Goal: Register for event/course

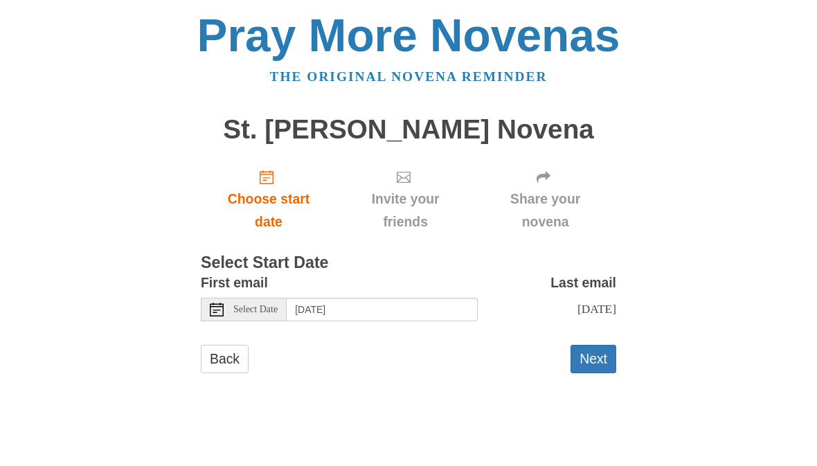
click at [271, 204] on span "Choose start date" at bounding box center [269, 211] width 108 height 46
click at [246, 304] on span "Select Date" at bounding box center [255, 309] width 44 height 10
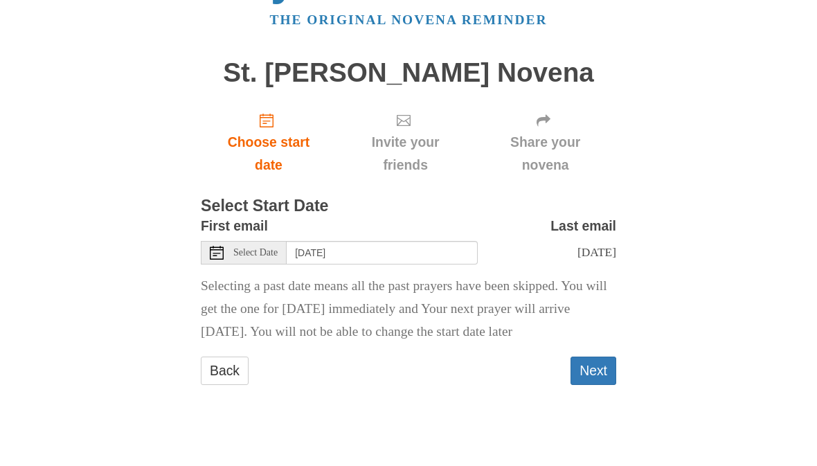
scroll to position [10, 0]
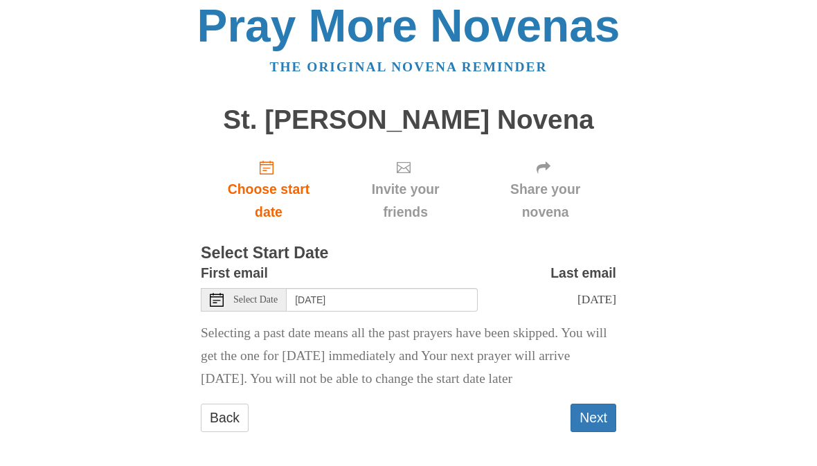
click at [274, 295] on span "Select Date" at bounding box center [255, 300] width 44 height 10
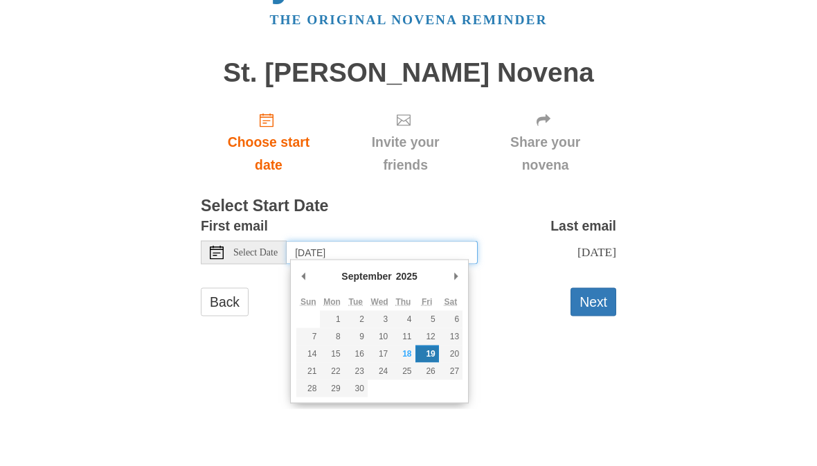
scroll to position [0, 0]
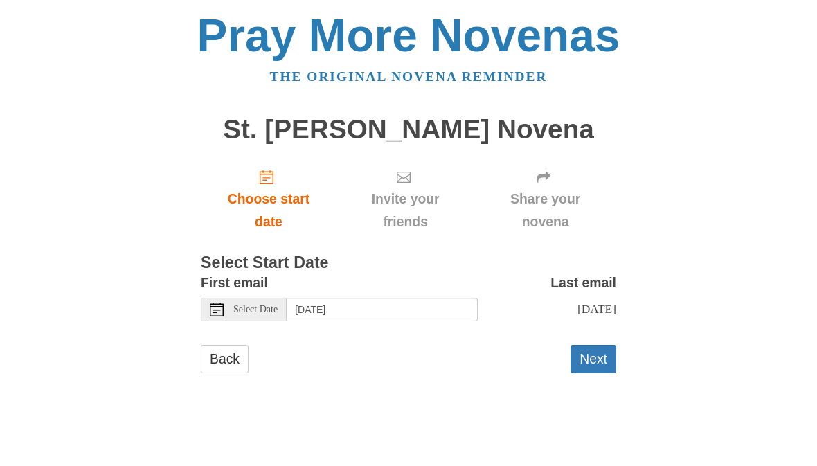
click at [263, 304] on span "Select Date" at bounding box center [255, 309] width 44 height 10
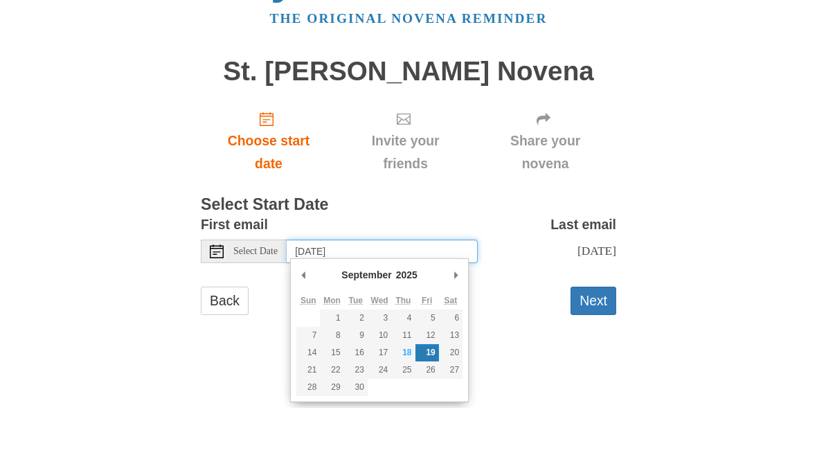
type input "[DATE]"
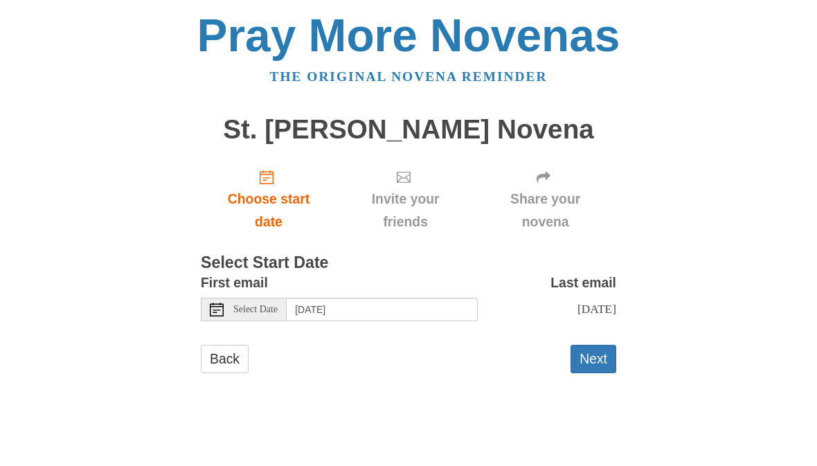
click at [598, 363] on button "Next" at bounding box center [593, 359] width 46 height 28
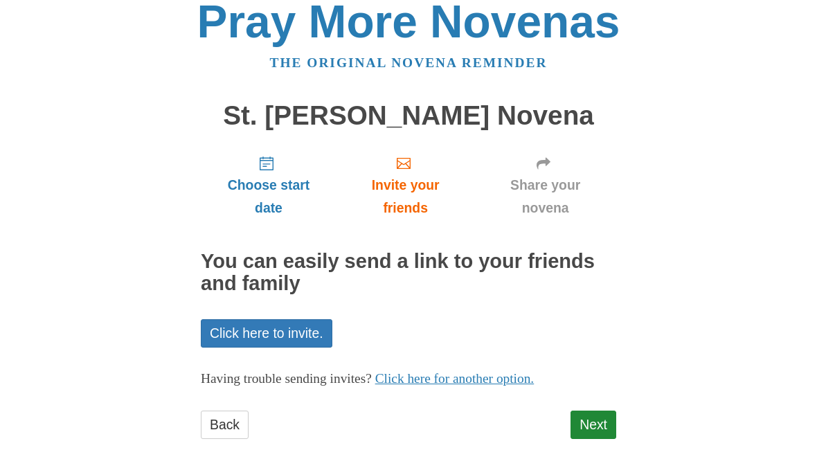
scroll to position [21, 0]
